Goal: Task Accomplishment & Management: Complete application form

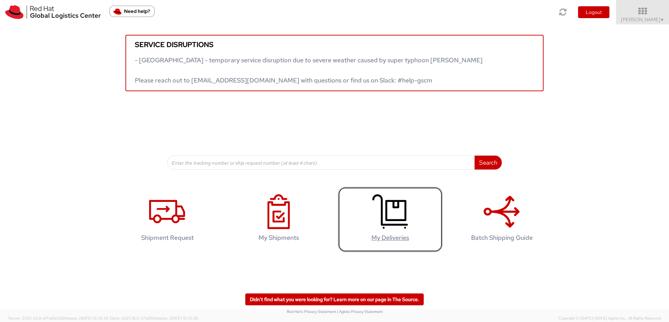
click at [391, 229] on icon at bounding box center [390, 211] width 36 height 35
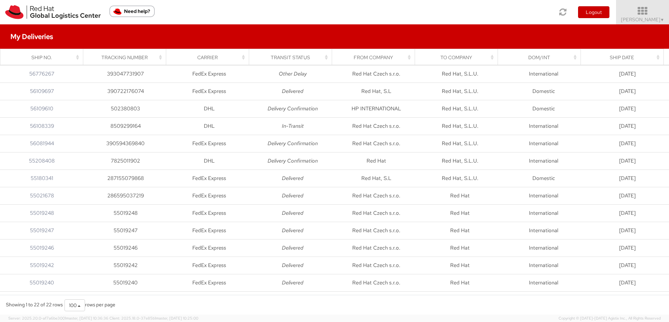
click at [641, 13] on icon at bounding box center [642, 11] width 61 height 10
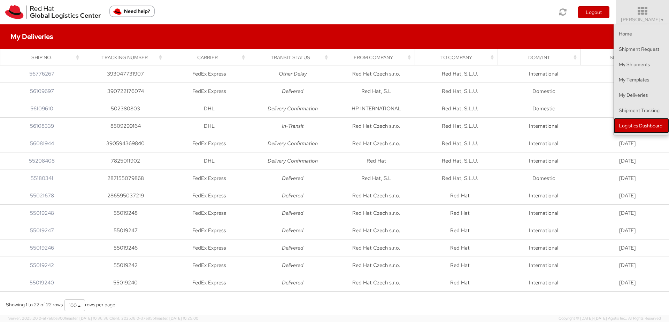
click at [653, 128] on link "Logistics Dashboard" at bounding box center [641, 125] width 55 height 15
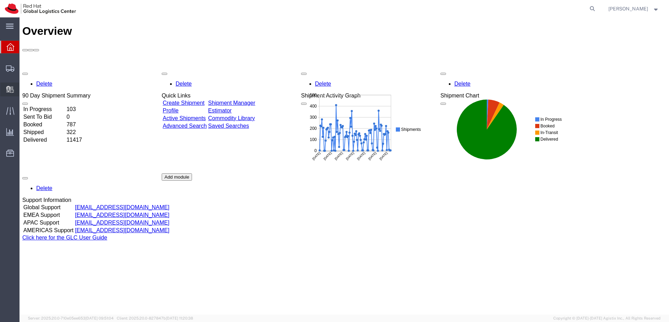
click at [0, 0] on span "Create Delivery" at bounding box center [0, 0] width 0 height 0
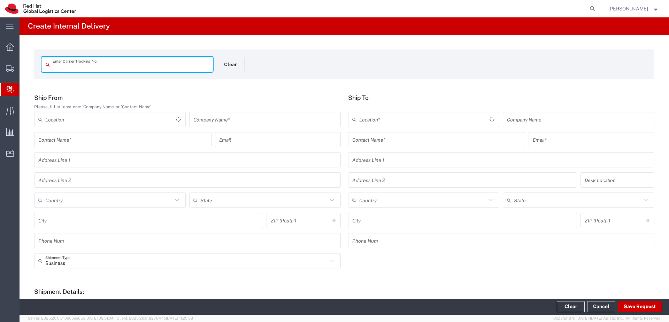
click at [132, 65] on input "text" at bounding box center [131, 65] width 156 height 12
type input "3659212863"
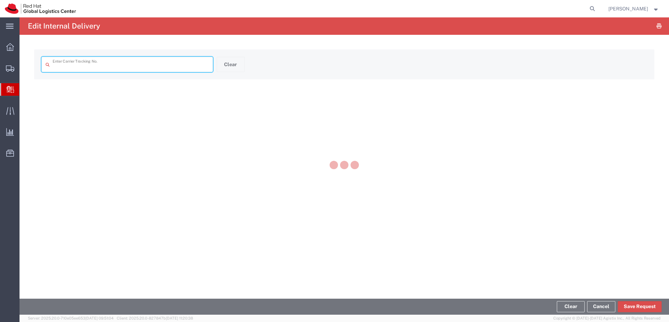
type input "3659212863"
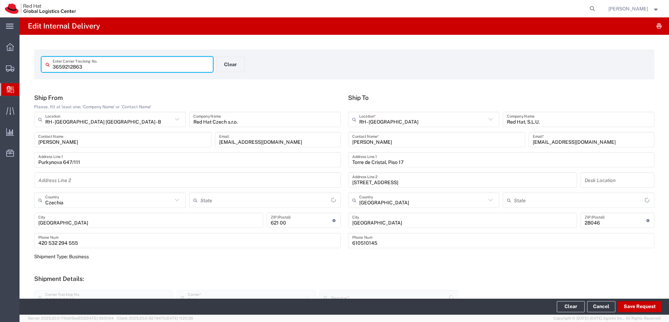
type input "Your Packaging"
type input "Economy Select"
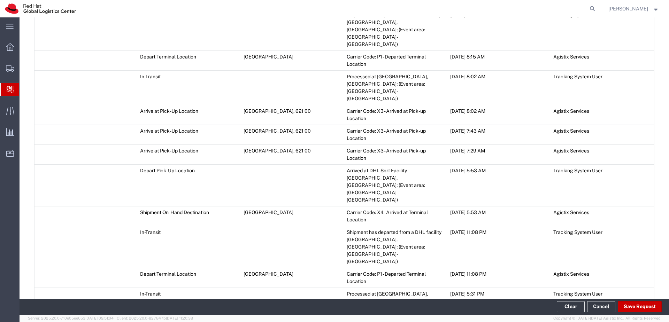
scroll to position [827, 0]
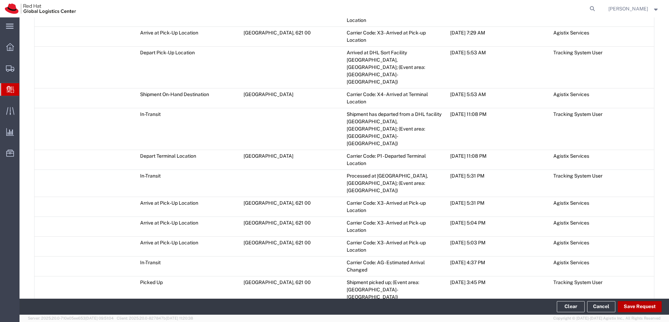
click at [639, 305] on button "Save Request" at bounding box center [640, 306] width 44 height 11
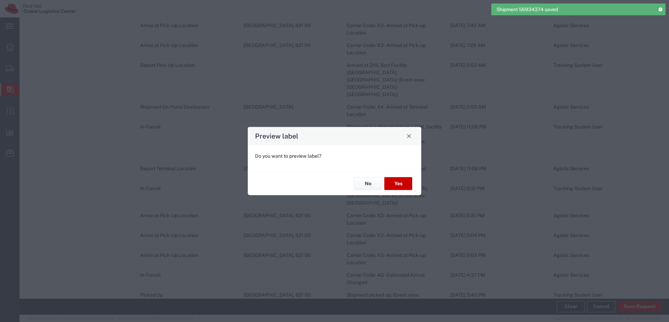
type input "Economy Select"
click at [377, 182] on button "No" at bounding box center [368, 183] width 28 height 13
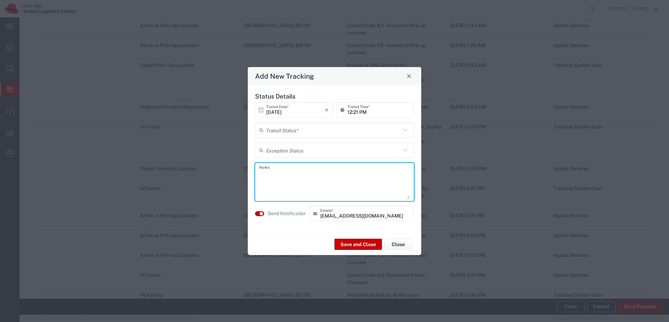
click at [297, 176] on textarea at bounding box center [334, 182] width 151 height 34
click at [317, 181] on textarea "Hello, Your package is at recepction for your collection. Thank you" at bounding box center [334, 182] width 151 height 34
click at [305, 194] on textarea "Hello, Your package is at reception for your collection. Thank you" at bounding box center [334, 182] width 151 height 34
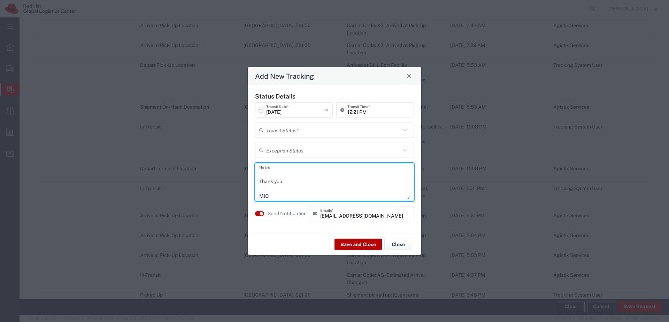
type textarea "Hello, Your package is at reception for your collection. Thank you MJO"
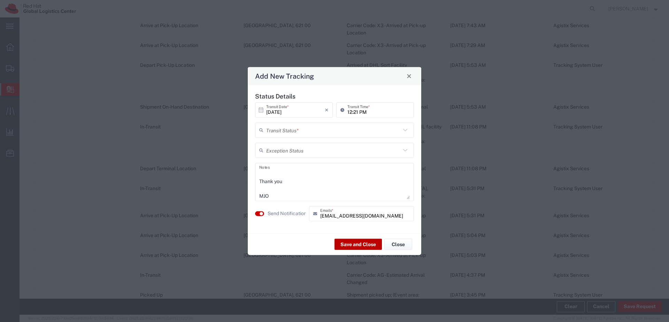
drag, startPoint x: 365, startPoint y: 248, endPoint x: 372, endPoint y: 239, distance: 11.3
click at [363, 245] on button "Save and Close" at bounding box center [358, 244] width 47 height 11
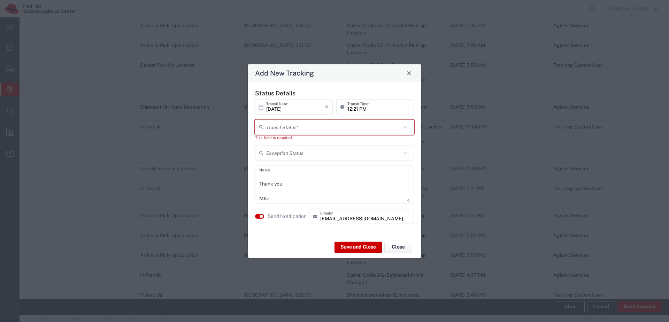
click at [342, 125] on input "text" at bounding box center [333, 127] width 135 height 12
drag, startPoint x: 342, startPoint y: 145, endPoint x: 341, endPoint y: 140, distance: 4.6
click at [342, 144] on span "Delivery Confirmation" at bounding box center [335, 142] width 158 height 11
type input "Delivery Confirmation"
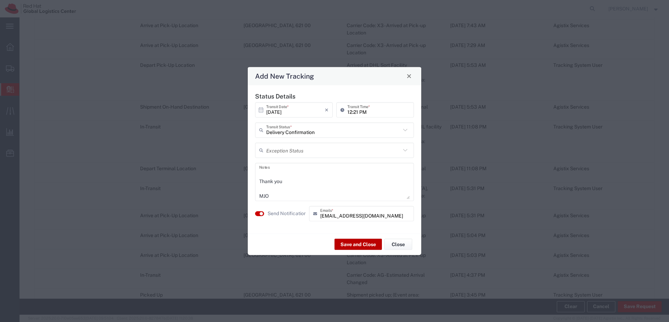
drag, startPoint x: 362, startPoint y: 246, endPoint x: 360, endPoint y: 241, distance: 4.7
click at [361, 245] on button "Save and Close" at bounding box center [358, 244] width 47 height 11
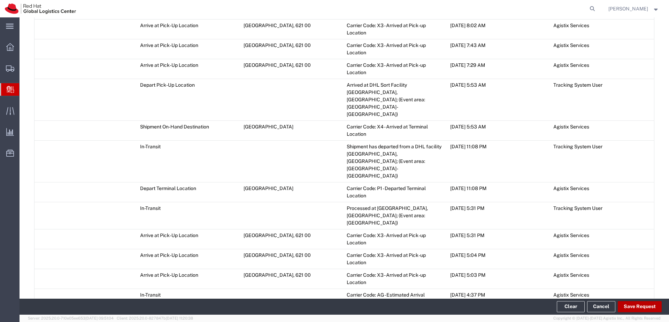
click at [645, 307] on button "Save Request" at bounding box center [640, 306] width 44 height 11
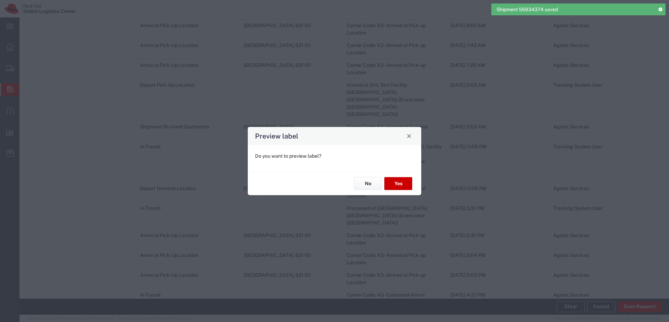
type input "Your Packaging"
type input "Economy Select"
click at [368, 187] on button "No" at bounding box center [368, 183] width 28 height 13
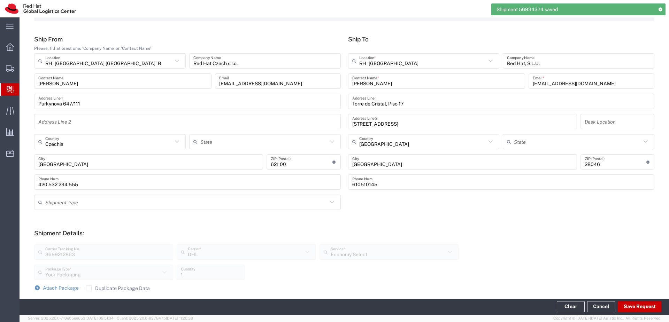
scroll to position [0, 0]
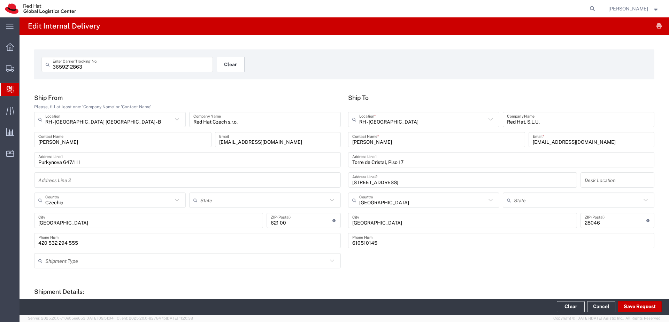
click at [232, 63] on button "Clear" at bounding box center [231, 64] width 28 height 15
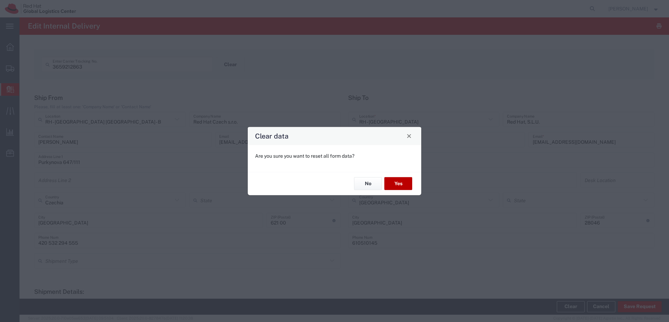
click at [398, 182] on button "Yes" at bounding box center [398, 183] width 28 height 13
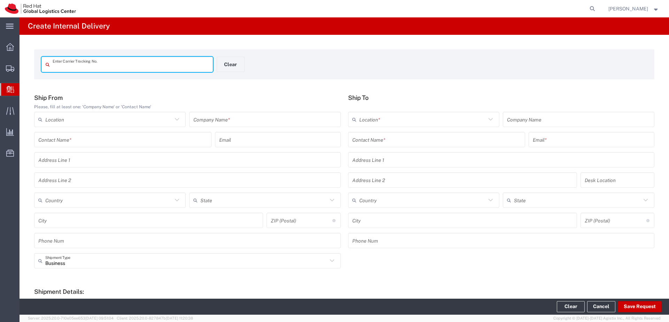
click at [110, 69] on input "text" at bounding box center [131, 65] width 156 height 12
type input "3659212900"
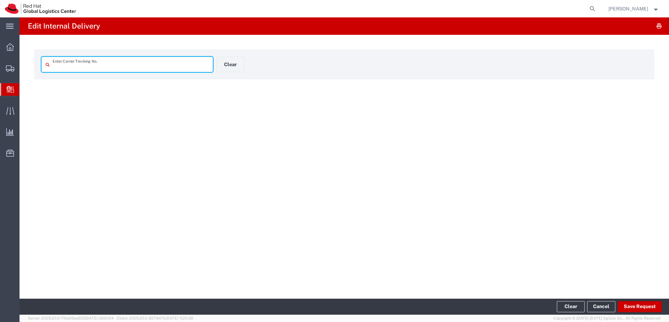
type input "3659212900"
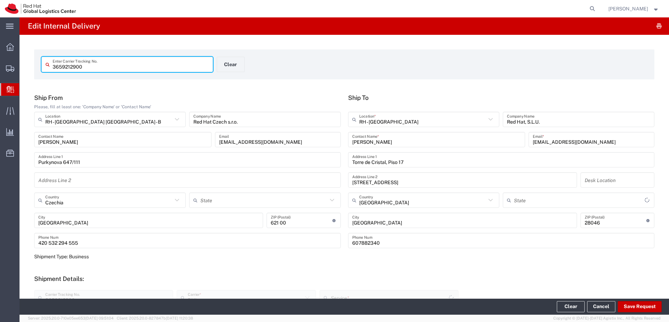
type input "Economy Select"
click at [647, 305] on button "Save Request" at bounding box center [640, 306] width 44 height 11
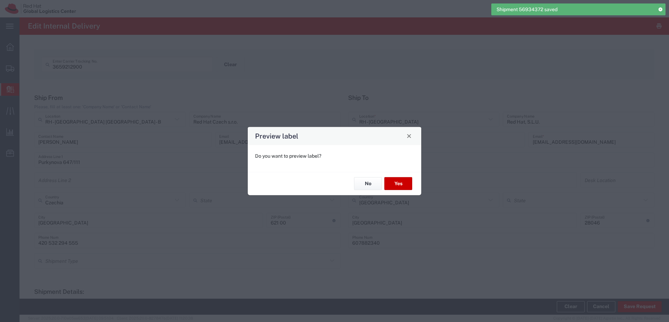
type input "Your Packaging"
type input "Economy Select"
click at [399, 184] on button "Yes" at bounding box center [398, 183] width 28 height 13
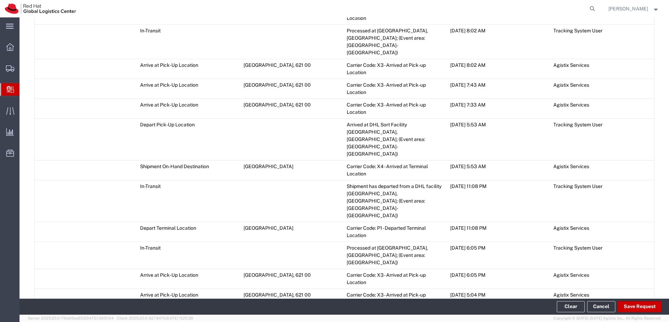
scroll to position [845, 0]
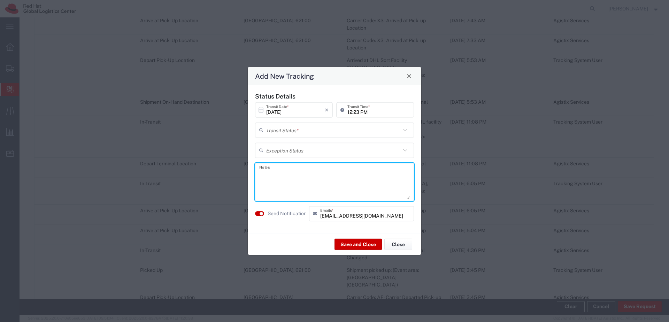
click at [292, 174] on textarea at bounding box center [334, 182] width 151 height 34
type textarea "your package is at reception for your collection . Thank you MJO"
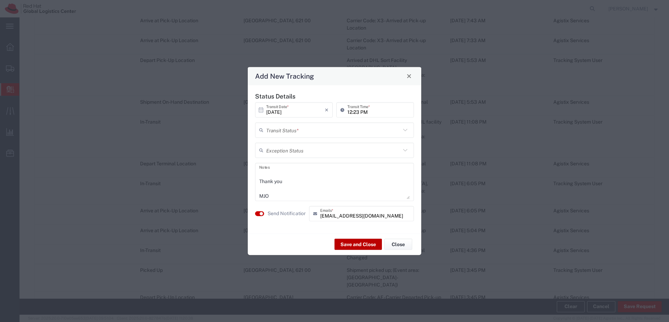
drag, startPoint x: 346, startPoint y: 237, endPoint x: 357, endPoint y: 247, distance: 15.3
click at [347, 237] on div "Save and Close Close" at bounding box center [335, 244] width 174 height 22
click at [358, 248] on button "Save and Close" at bounding box center [358, 244] width 47 height 11
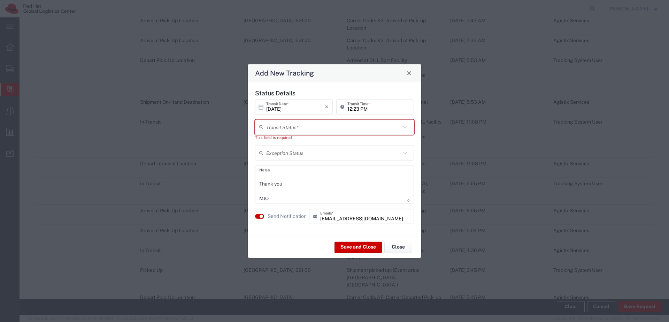
click at [355, 128] on input "text" at bounding box center [333, 127] width 135 height 12
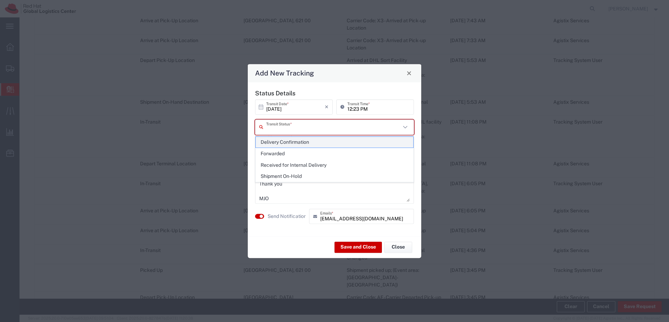
click at [337, 144] on span "Delivery Confirmation" at bounding box center [335, 142] width 158 height 11
type input "Delivery Confirmation"
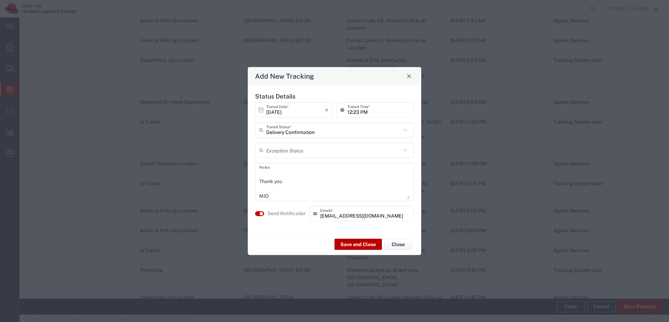
click at [350, 243] on button "Save and Close" at bounding box center [358, 244] width 47 height 11
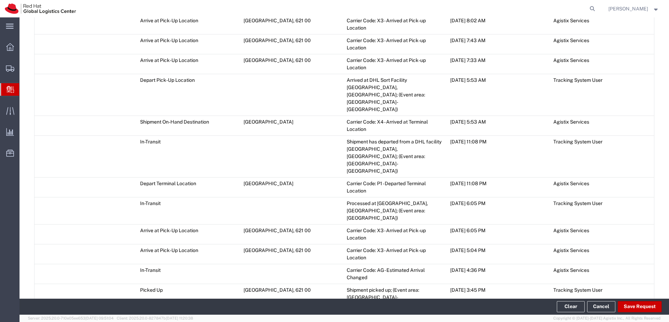
scroll to position [865, 0]
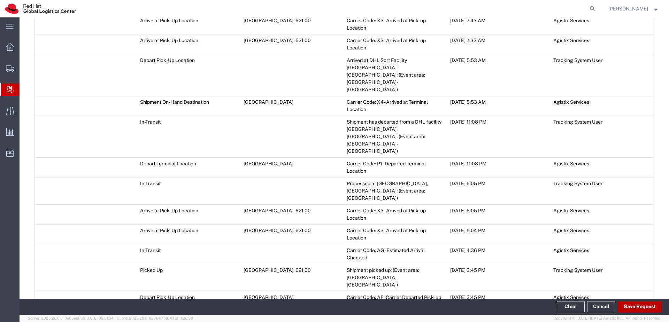
click at [636, 307] on button "Save Request" at bounding box center [640, 306] width 44 height 11
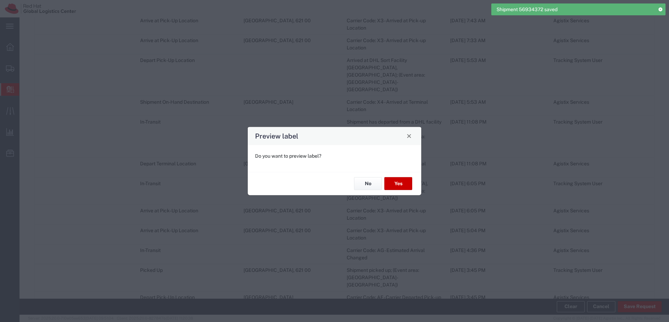
type input "Your Packaging"
type input "Economy Select"
click at [361, 186] on button "No" at bounding box center [368, 183] width 28 height 13
